Goal: Transaction & Acquisition: Download file/media

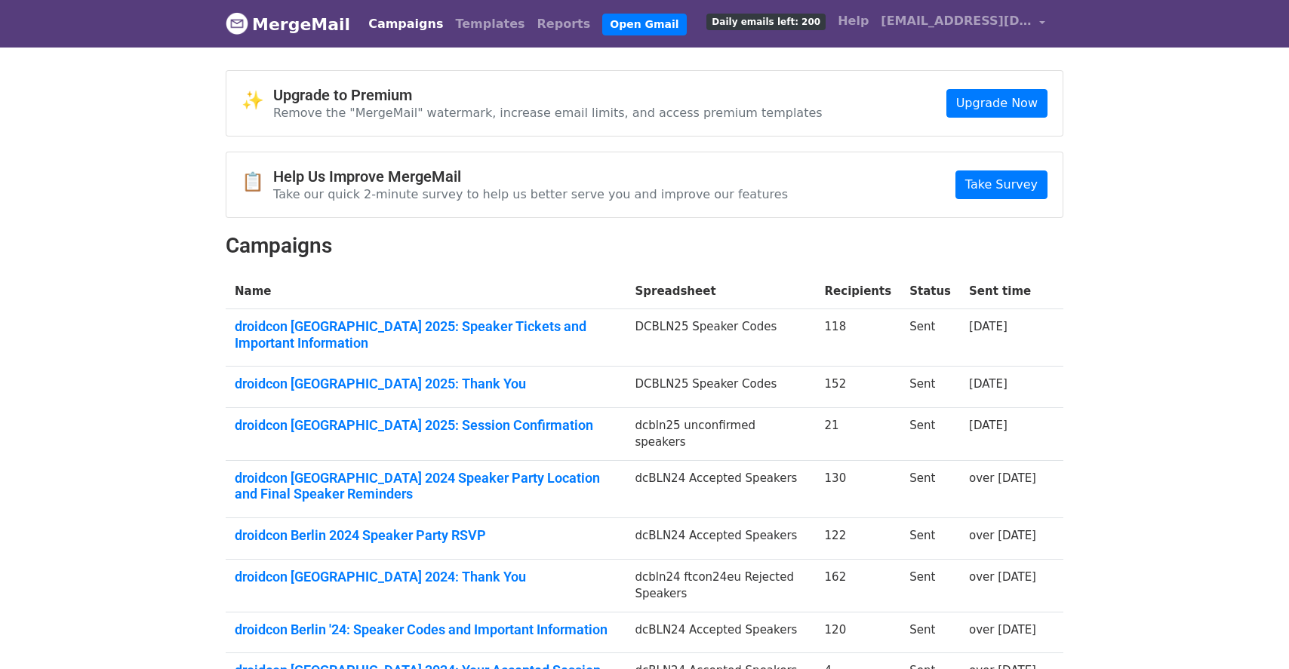
click at [804, 26] on span "Daily emails left: 200" at bounding box center [765, 22] width 119 height 17
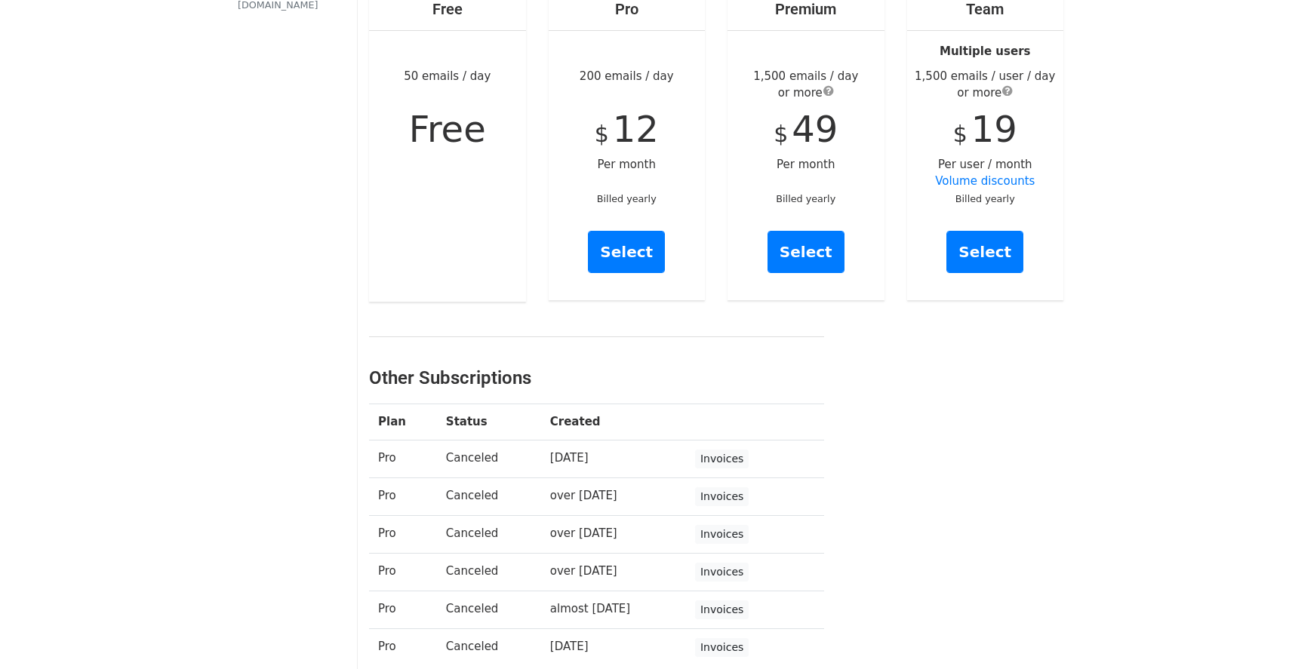
scroll to position [366, 0]
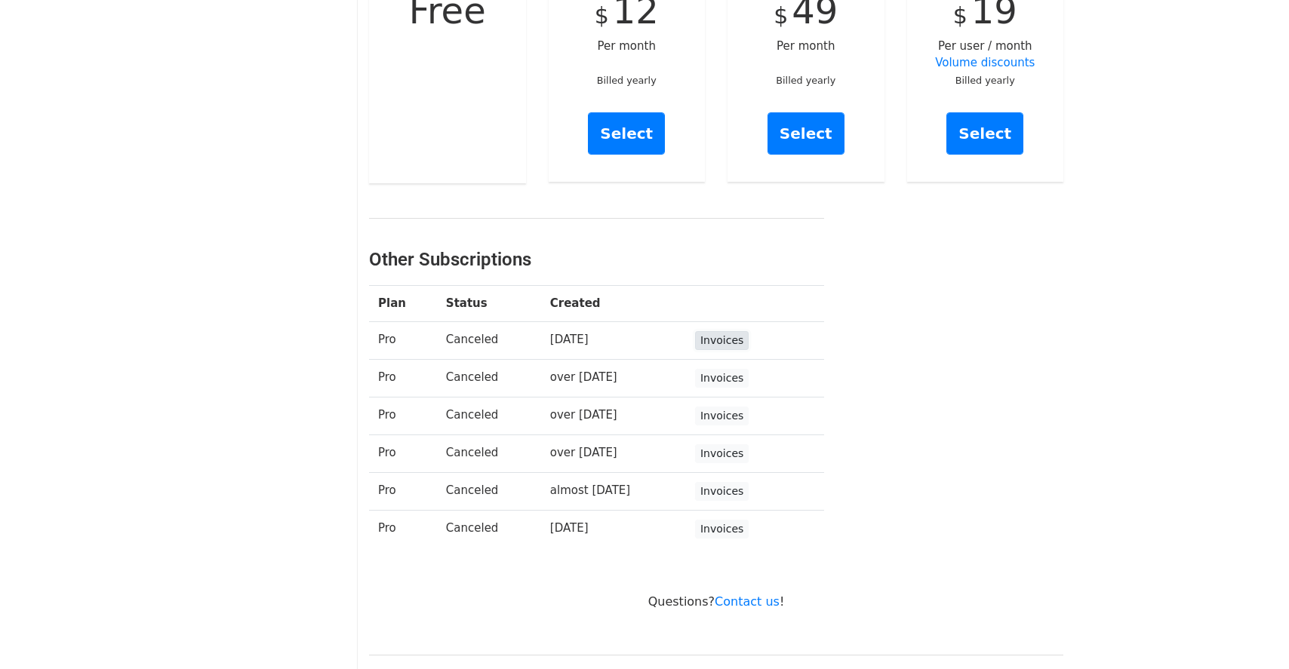
click at [728, 339] on link "Invoices" at bounding box center [722, 340] width 54 height 19
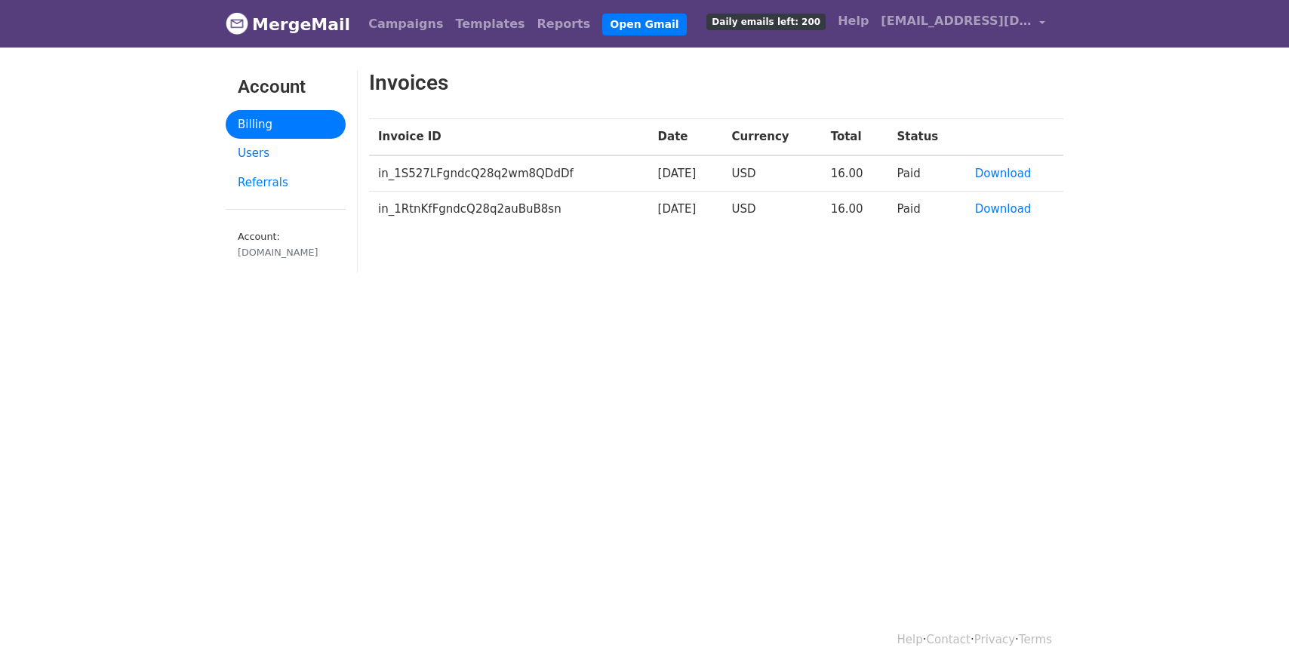
click at [691, 177] on td "[DATE]" at bounding box center [686, 173] width 74 height 36
click at [1008, 174] on link "Download" at bounding box center [1003, 174] width 57 height 14
click at [530, 176] on td "in_1S527LFgndcQ28q2wm8QDdDf" at bounding box center [509, 173] width 280 height 36
click at [1006, 21] on span "[EMAIL_ADDRESS][DOMAIN_NAME]" at bounding box center [955, 21] width 151 height 18
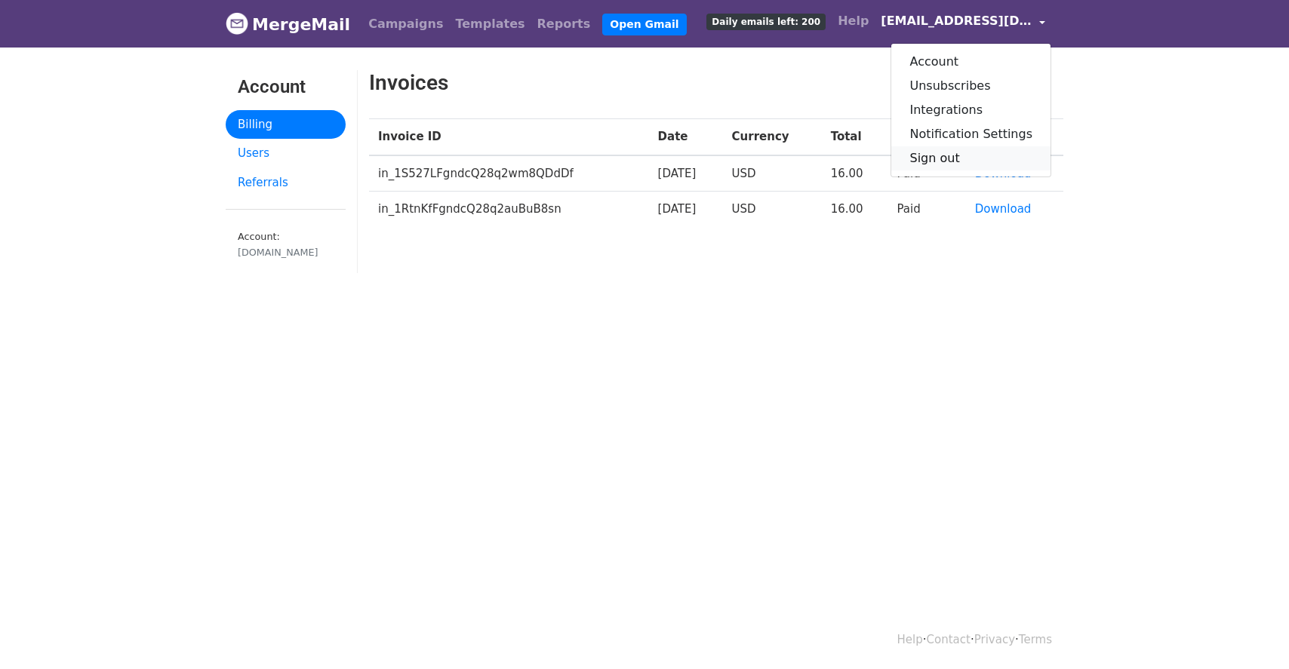
click at [962, 165] on link "Sign out" at bounding box center [970, 158] width 159 height 24
